Goal: Check status: Check status

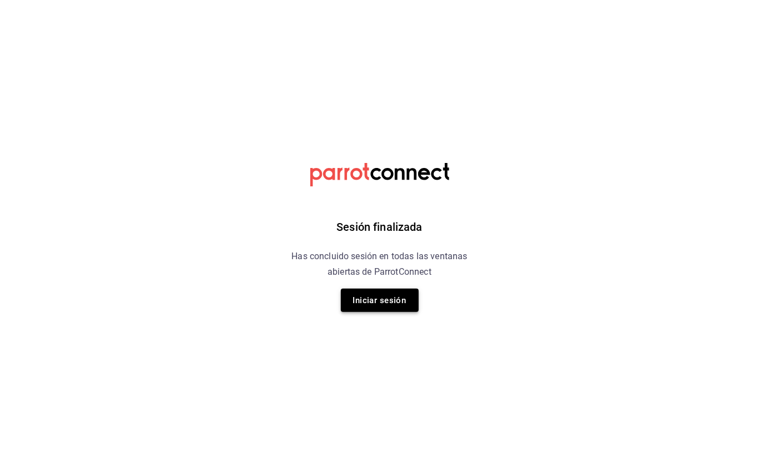
click at [352, 299] on button "Iniciar sesión" at bounding box center [380, 299] width 78 height 23
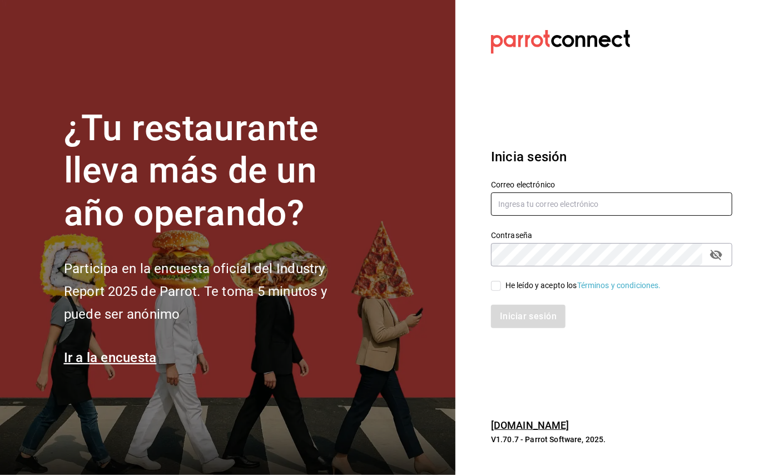
type input "administracion@restaurantelatino.com"
click at [494, 283] on input "He leído y acepto los Términos y condiciones." at bounding box center [496, 286] width 10 height 10
checkbox input "true"
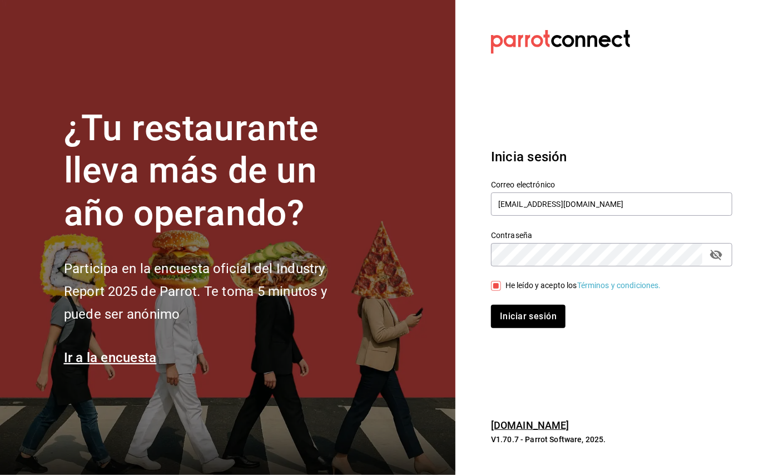
click at [508, 330] on div "Inicia sesión Correo electrónico administracion@restaurantelatino.com Contraseñ…" at bounding box center [611, 237] width 241 height 208
click at [507, 314] on button "Iniciar sesión" at bounding box center [529, 316] width 76 height 23
click at [505, 340] on div "Inicia sesión Correo electrónico administracion@restaurantelatino.com Contraseñ…" at bounding box center [611, 237] width 241 height 208
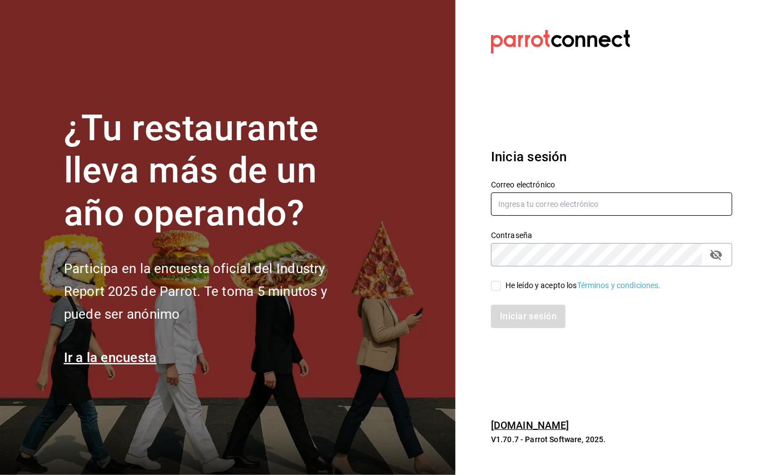
type input "[EMAIL_ADDRESS][DOMAIN_NAME]"
click at [503, 294] on div "Iniciar sesión" at bounding box center [604, 309] width 255 height 37
click at [494, 289] on input "He leído y acepto los Términos y condiciones." at bounding box center [496, 286] width 10 height 10
checkbox input "true"
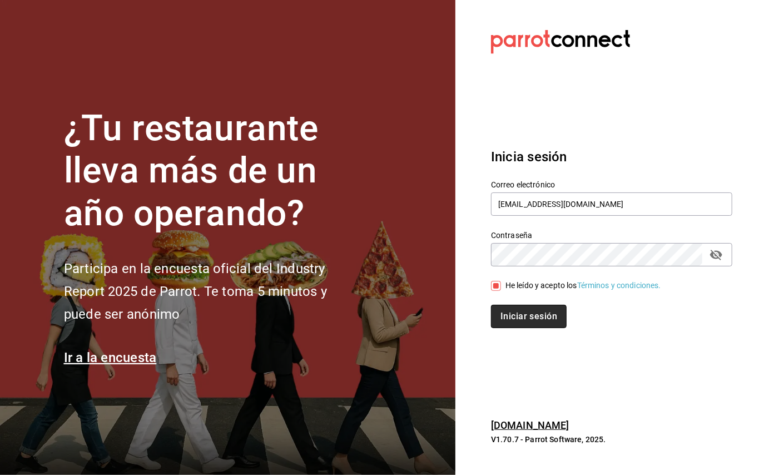
click at [516, 322] on button "Iniciar sesión" at bounding box center [529, 316] width 76 height 23
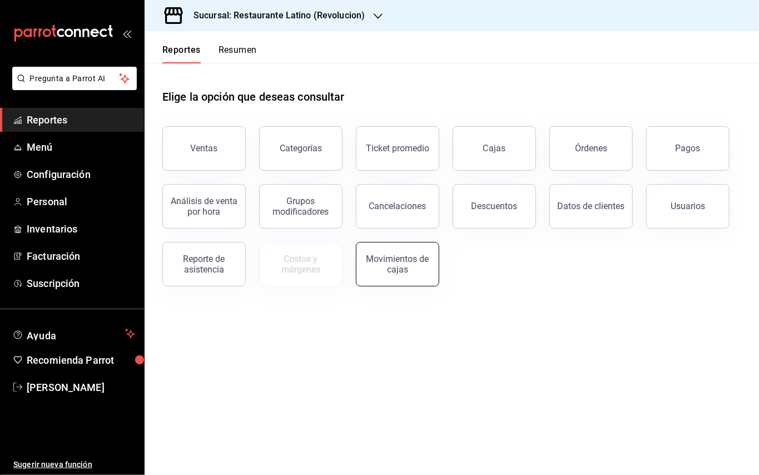
click at [363, 274] on button "Movimientos de cajas" at bounding box center [397, 264] width 83 height 44
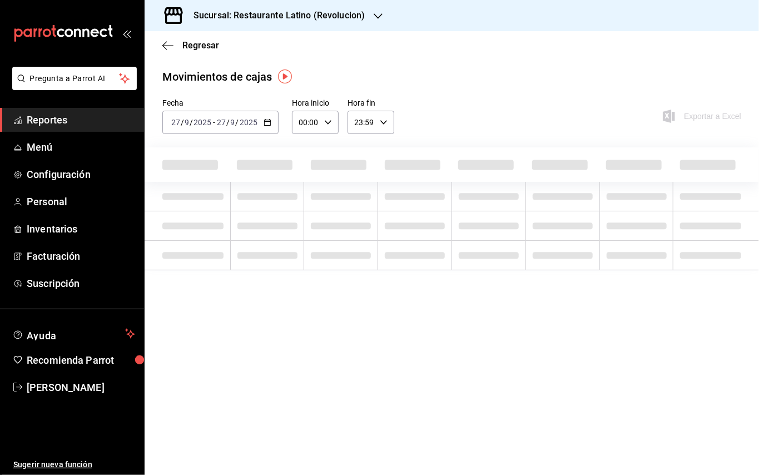
click at [263, 126] on div "[DATE] [DATE] - [DATE] [DATE]" at bounding box center [220, 122] width 116 height 23
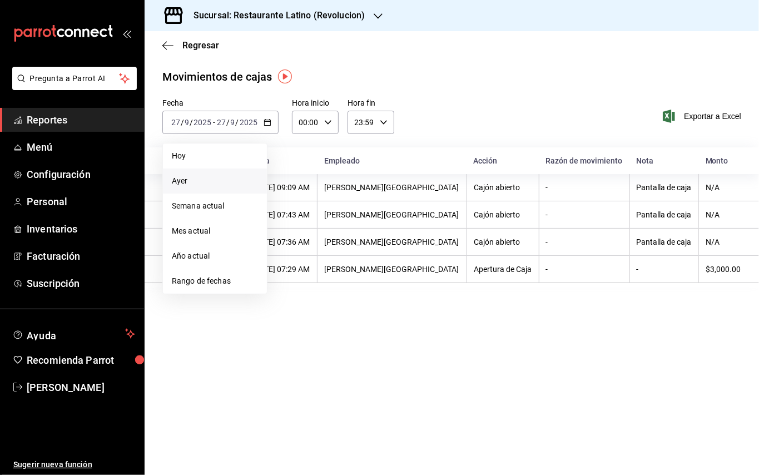
click at [219, 190] on li "Ayer" at bounding box center [215, 180] width 104 height 25
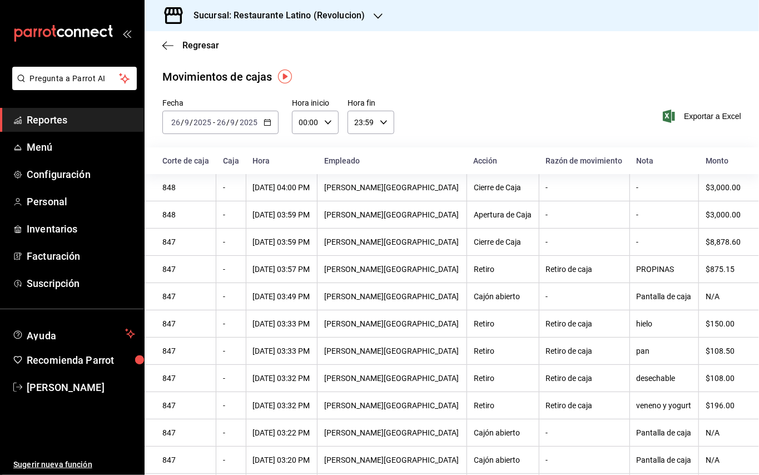
scroll to position [41, 0]
